Goal: Task Accomplishment & Management: Use online tool/utility

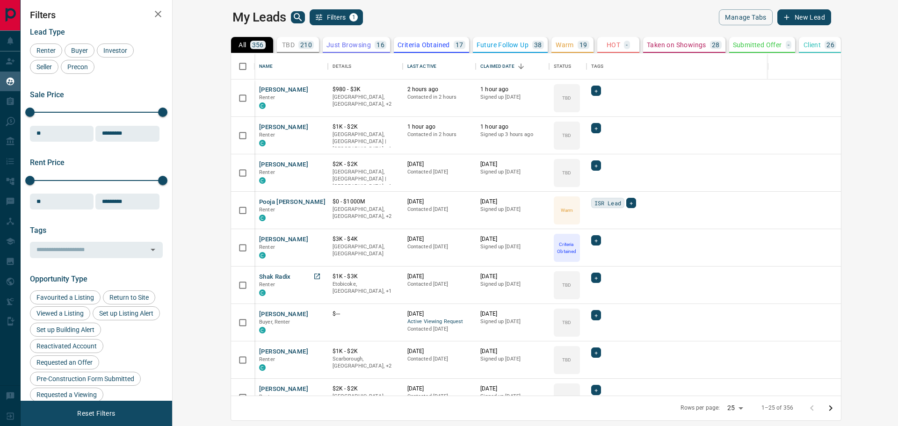
scroll to position [335, 714]
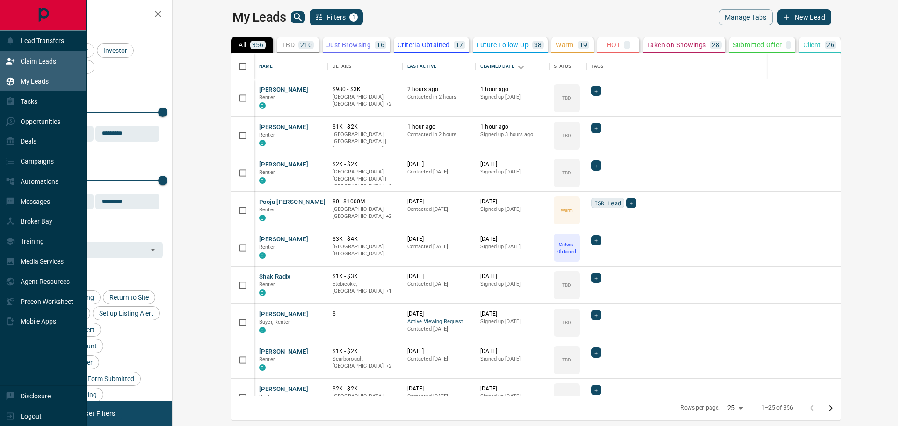
click at [36, 64] on p "Claim Leads" at bounding box center [39, 61] width 36 height 7
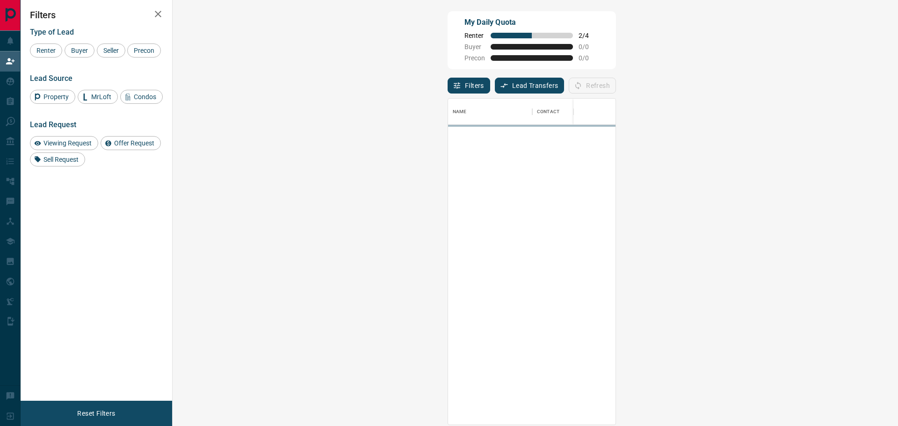
scroll to position [319, 698]
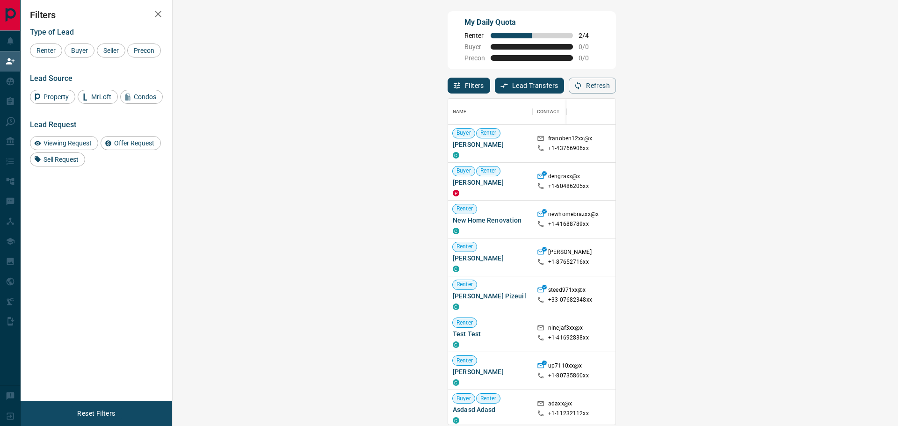
click at [809, 142] on span "Viewing Request ( 1 )" at bounding box center [834, 143] width 51 height 7
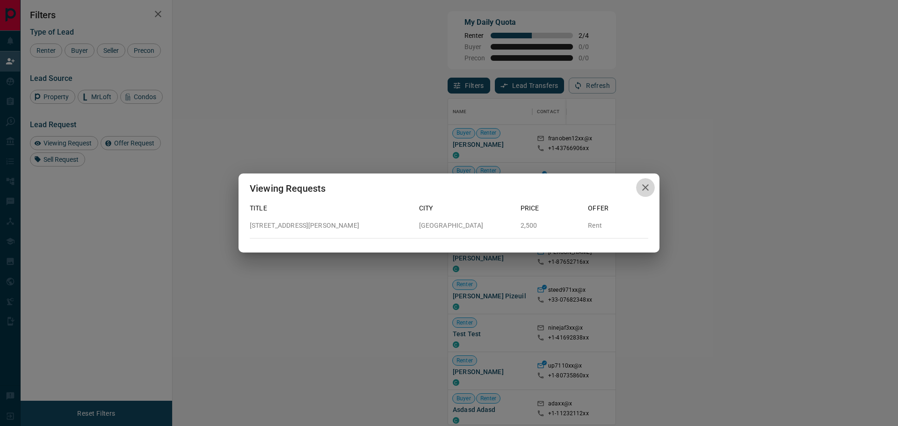
click at [648, 188] on icon "button" at bounding box center [645, 187] width 11 height 11
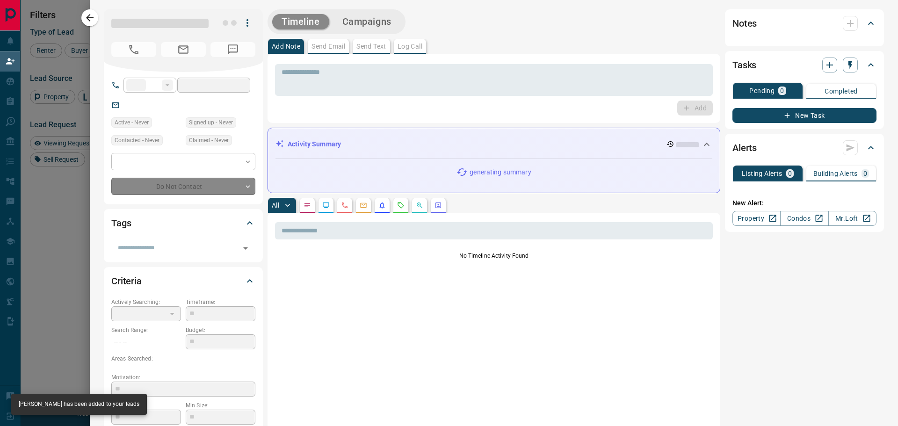
type input "**"
type input "**********"
type input "**"
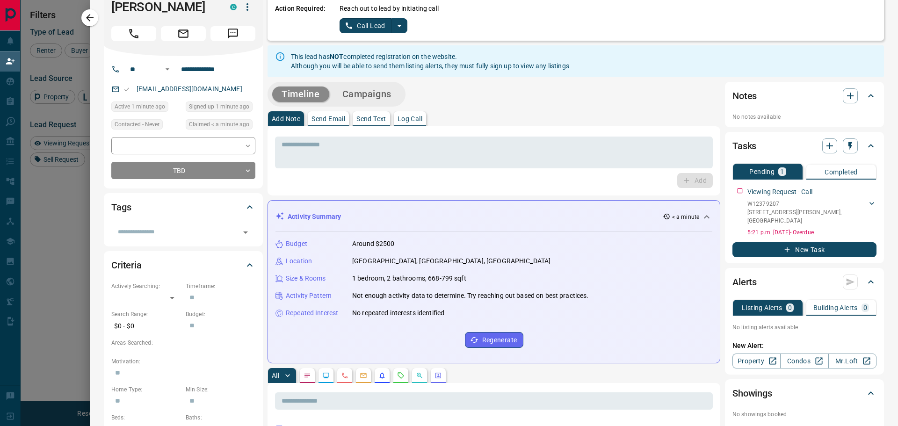
scroll to position [0, 0]
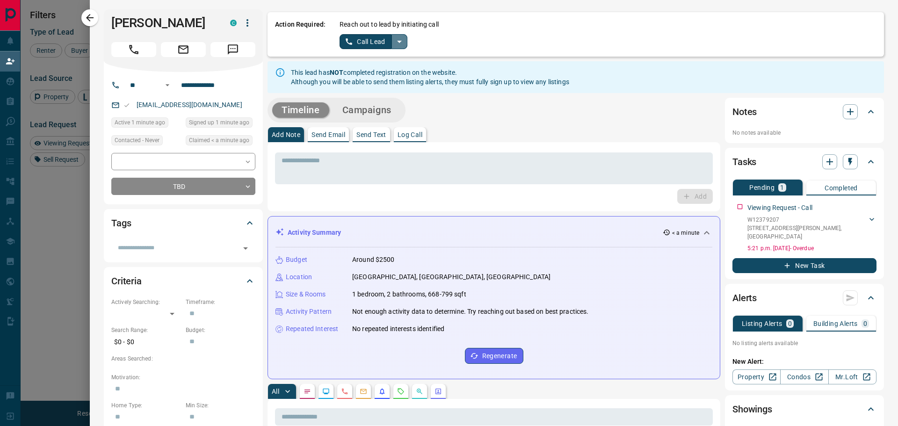
click at [404, 41] on icon "split button" at bounding box center [399, 41] width 11 height 11
click at [383, 72] on li "Log Manual Call" at bounding box center [373, 74] width 57 height 14
click at [365, 43] on button "Log Manual Call" at bounding box center [370, 41] width 62 height 15
click at [365, 43] on button "No" at bounding box center [366, 41] width 16 height 14
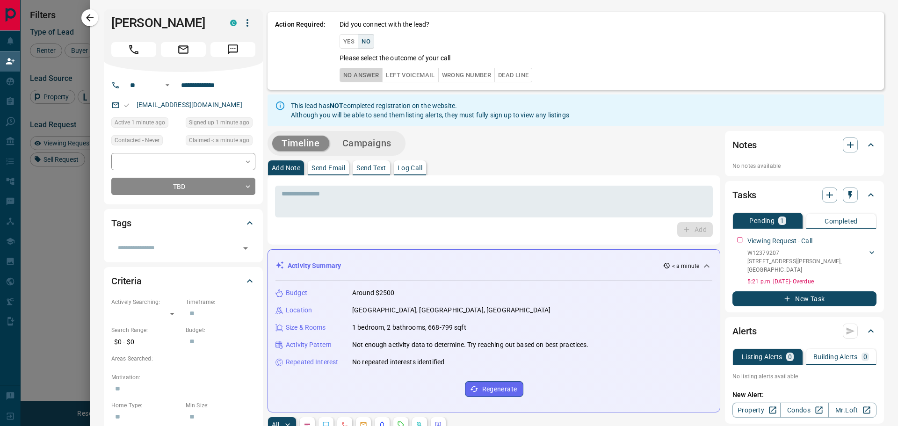
click at [366, 78] on button "No Answer" at bounding box center [360, 75] width 43 height 14
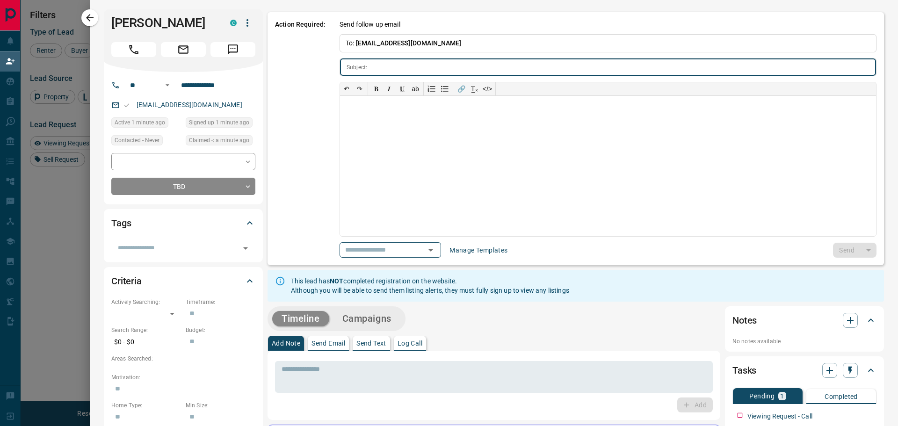
type input "**********"
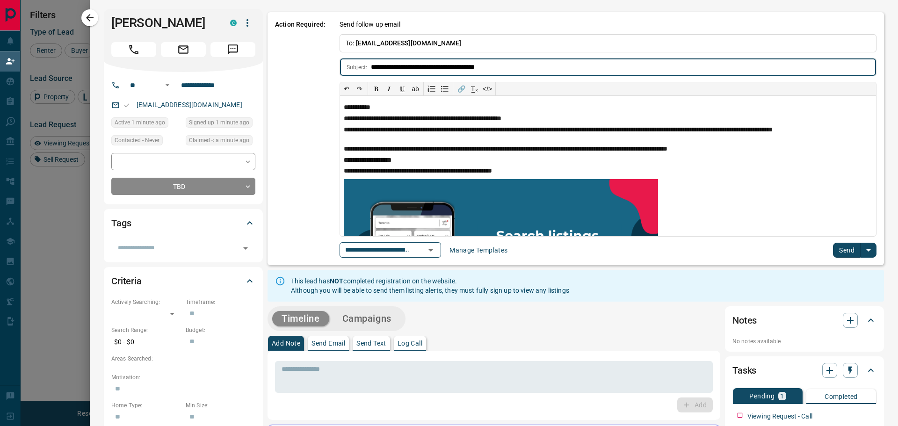
click at [835, 246] on button "Send" at bounding box center [847, 250] width 28 height 15
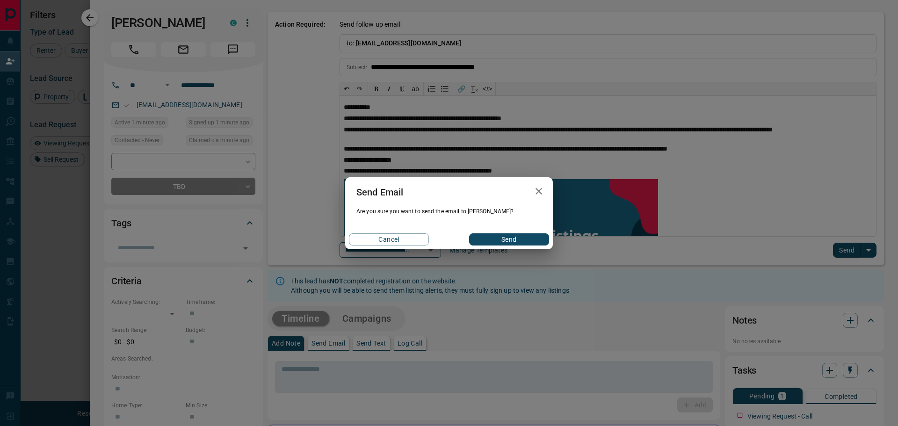
click at [507, 246] on div "Cancel Send" at bounding box center [449, 240] width 208 height 20
click at [504, 237] on button "Send" at bounding box center [509, 239] width 80 height 12
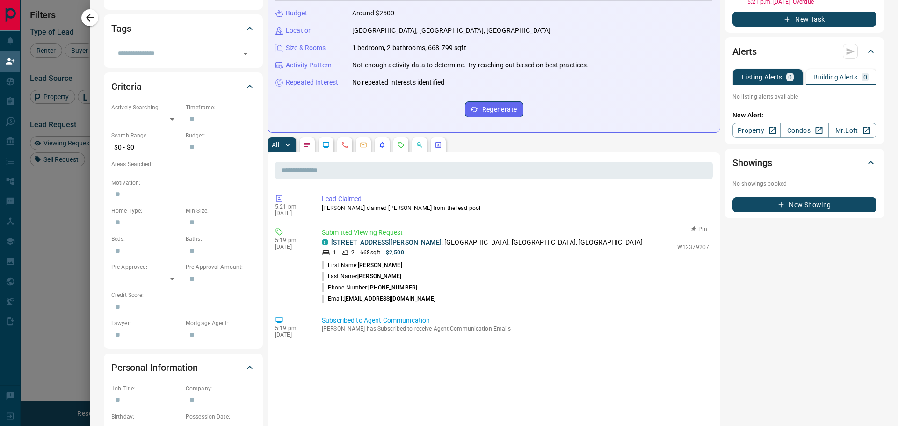
scroll to position [234, 0]
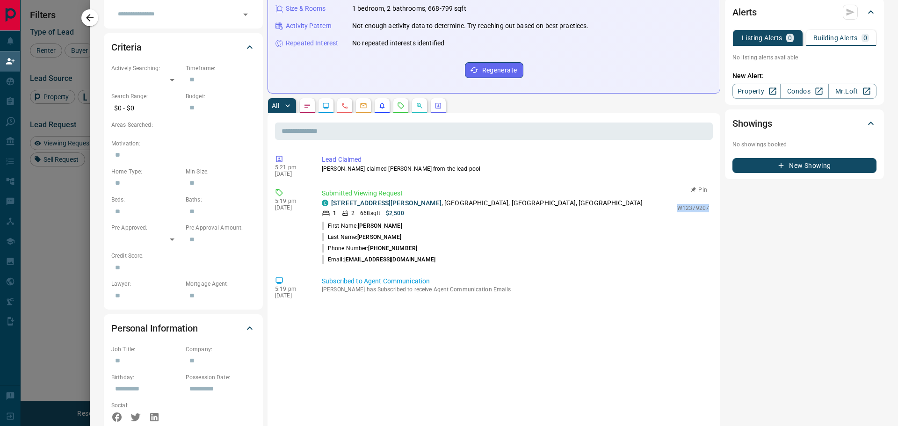
drag, startPoint x: 670, startPoint y: 204, endPoint x: 701, endPoint y: 210, distance: 32.0
click at [701, 210] on div "C [STREET_ADDRESS][PERSON_NAME] 1 2 668 sqft $2,500 W12379207" at bounding box center [515, 207] width 387 height 19
copy p "W12379207"
